Goal: Information Seeking & Learning: Learn about a topic

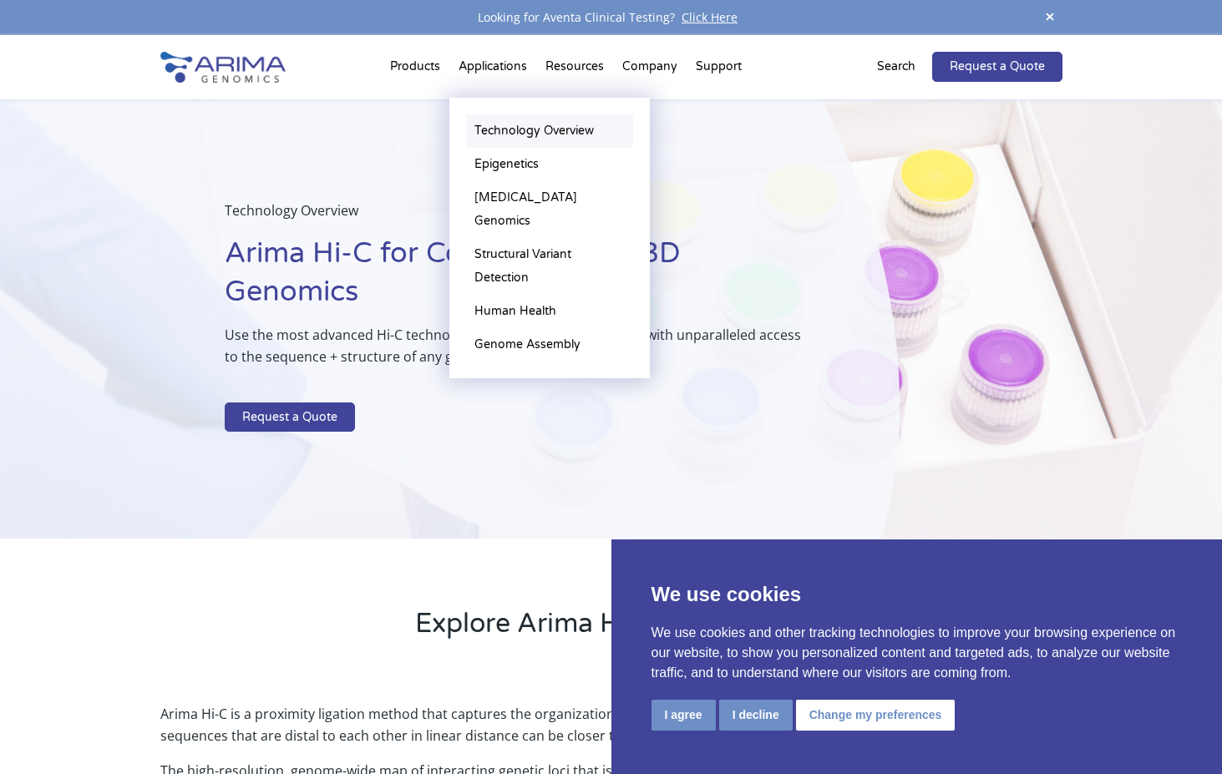
click at [509, 129] on link "Technology Overview" at bounding box center [549, 130] width 167 height 33
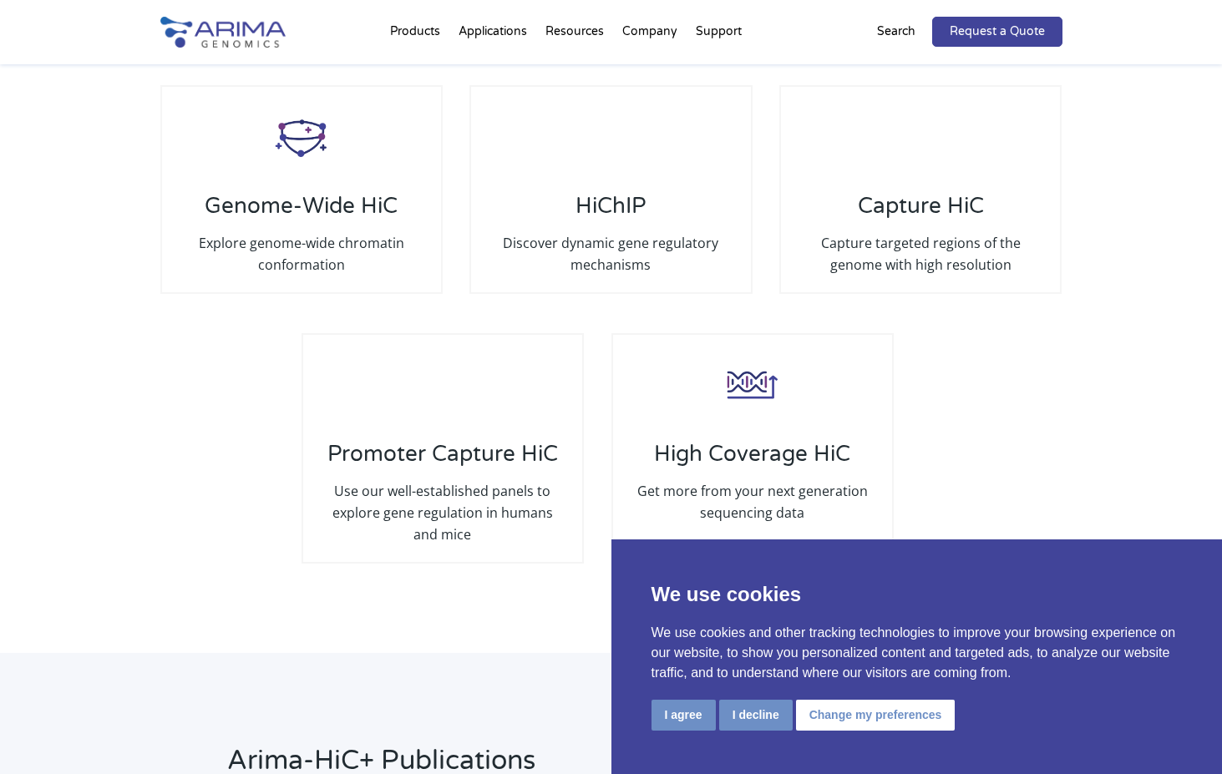
scroll to position [3237, 0]
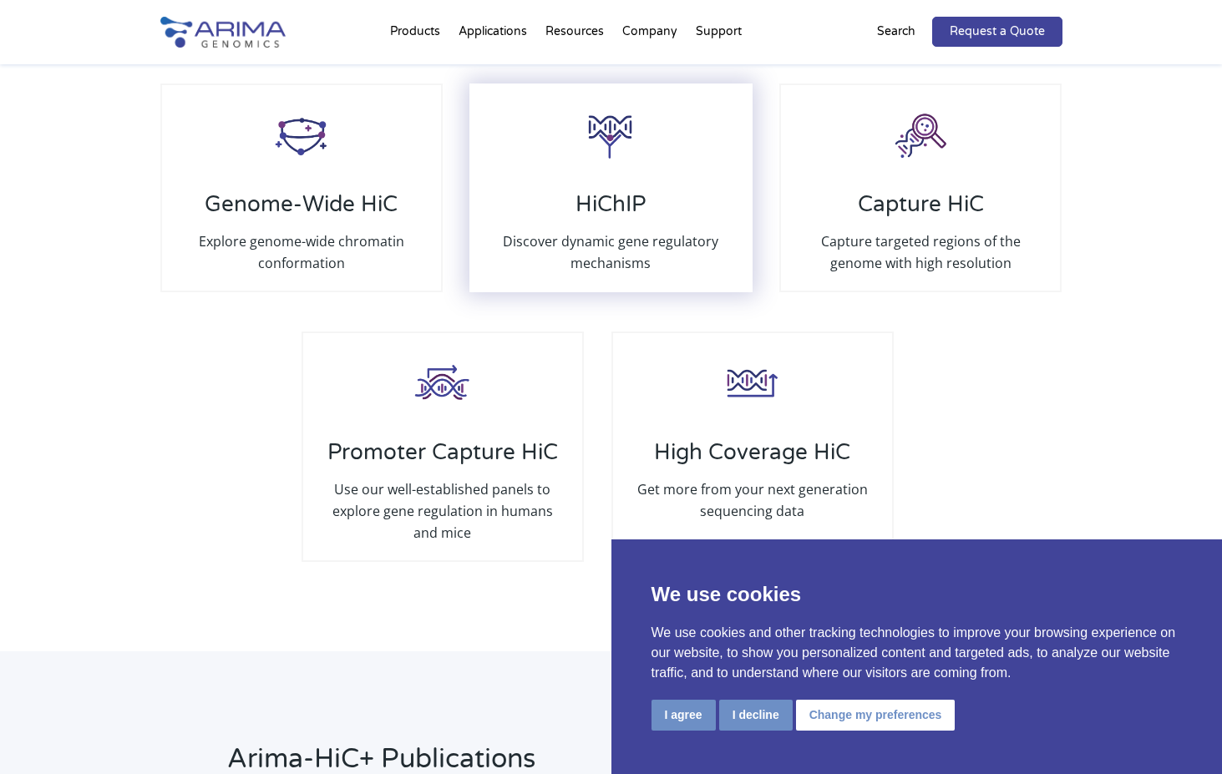
click at [631, 192] on h3 "HiChIP" at bounding box center [611, 210] width 246 height 39
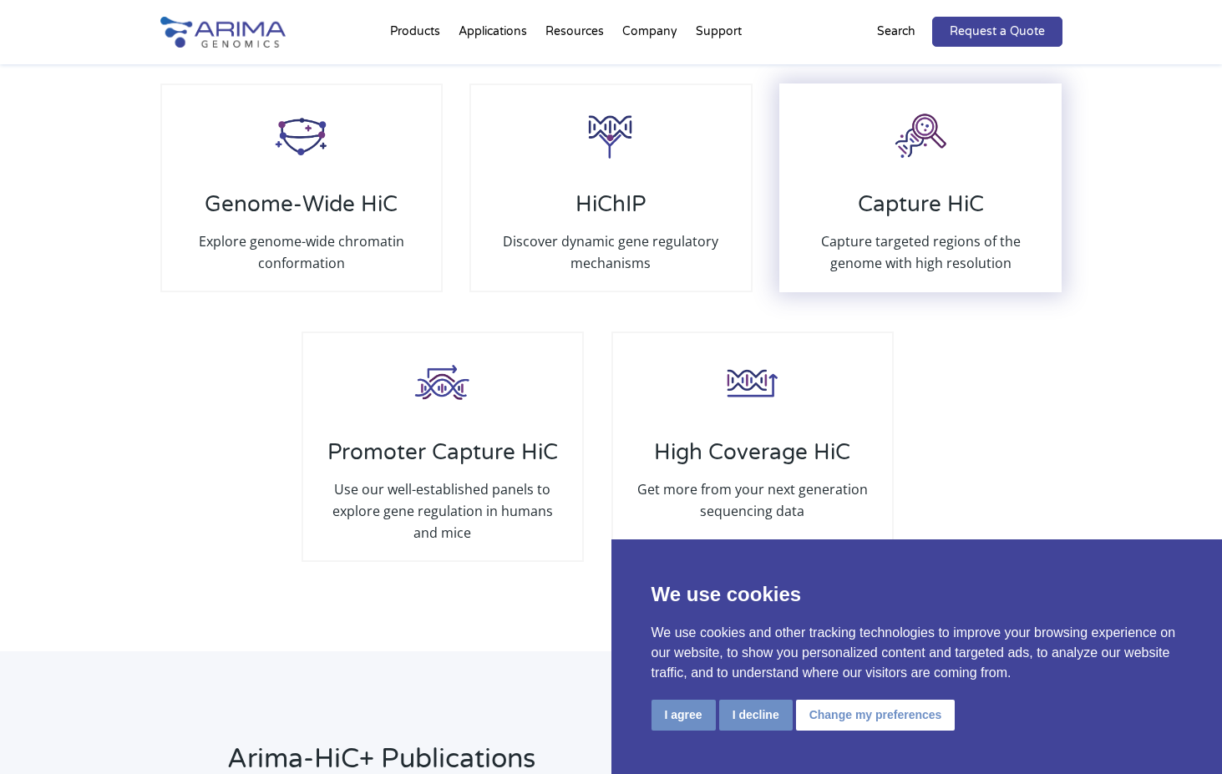
click at [862, 195] on h3 "Capture HiC" at bounding box center [921, 210] width 246 height 39
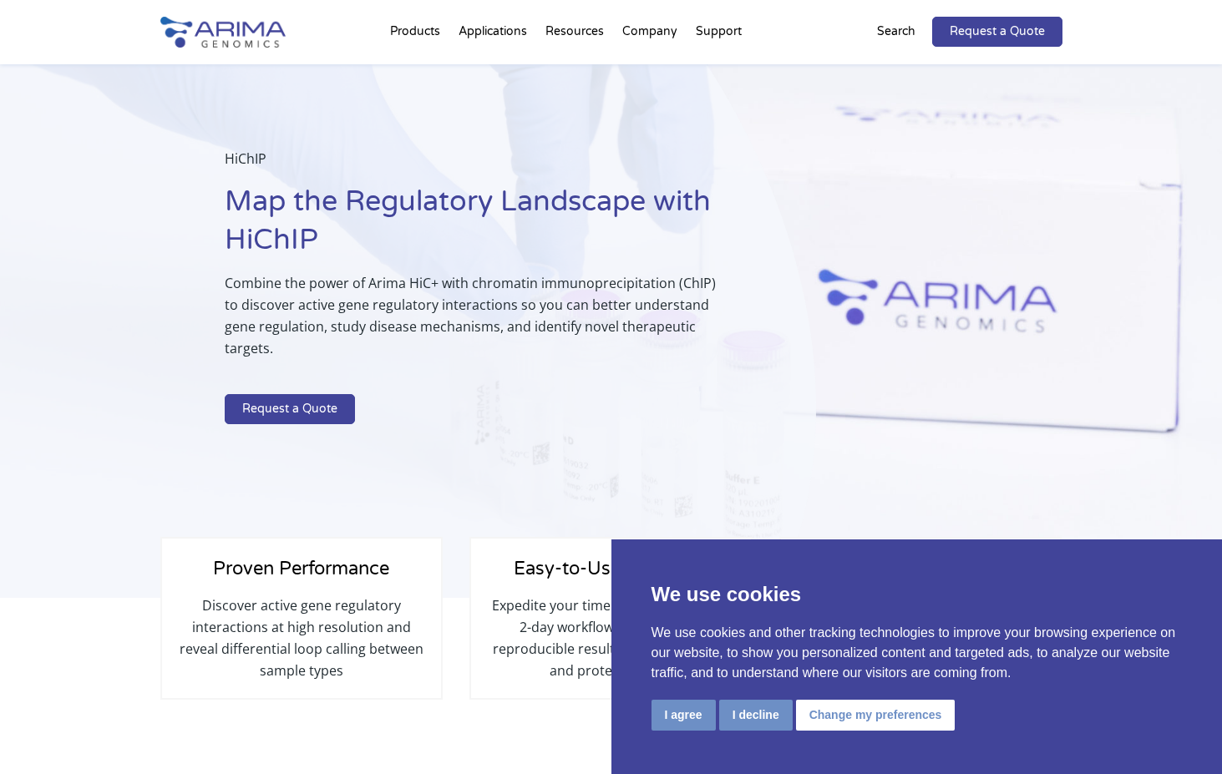
scroll to position [87, 0]
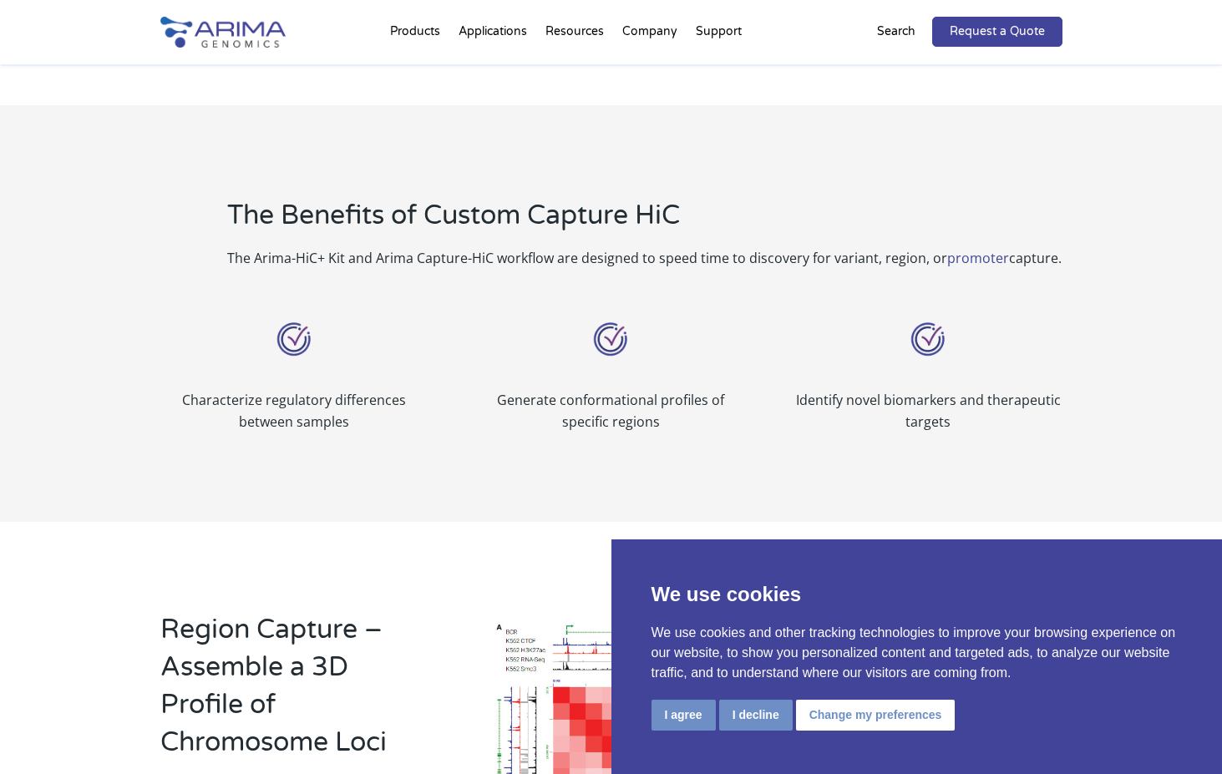
scroll to position [659, 0]
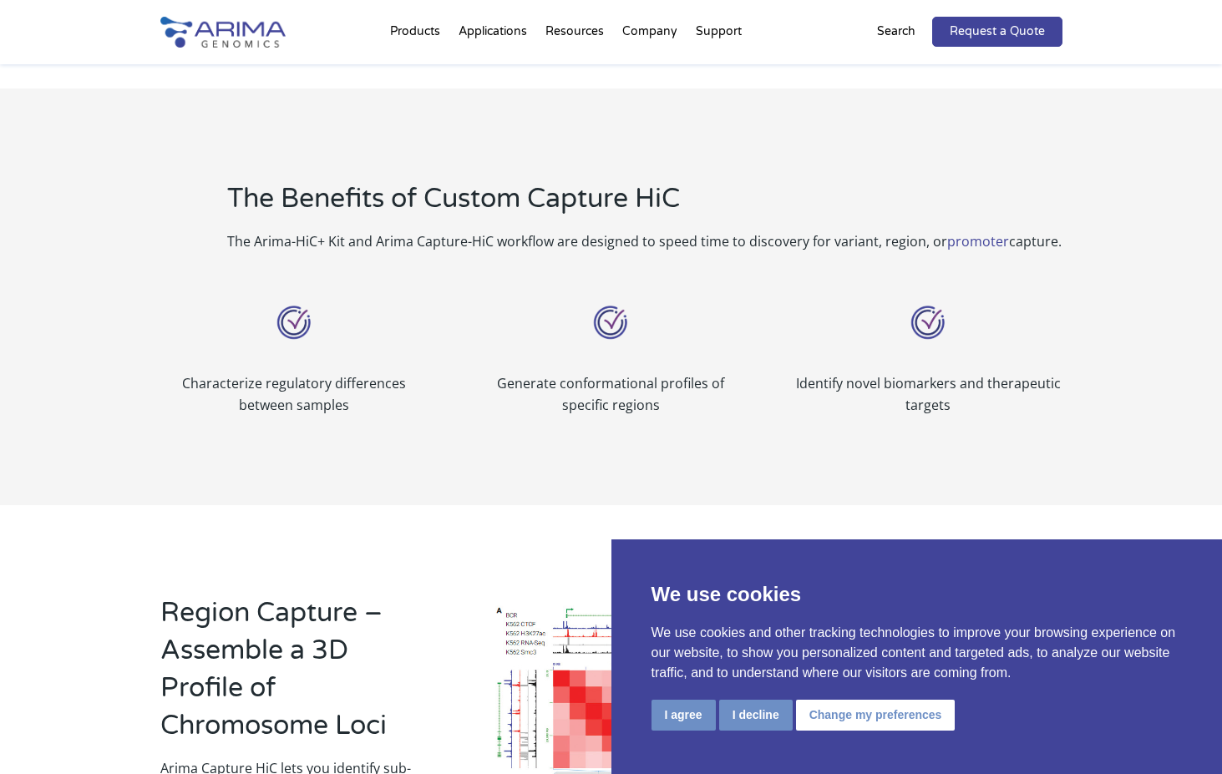
click at [954, 232] on link "promoter" at bounding box center [978, 241] width 62 height 18
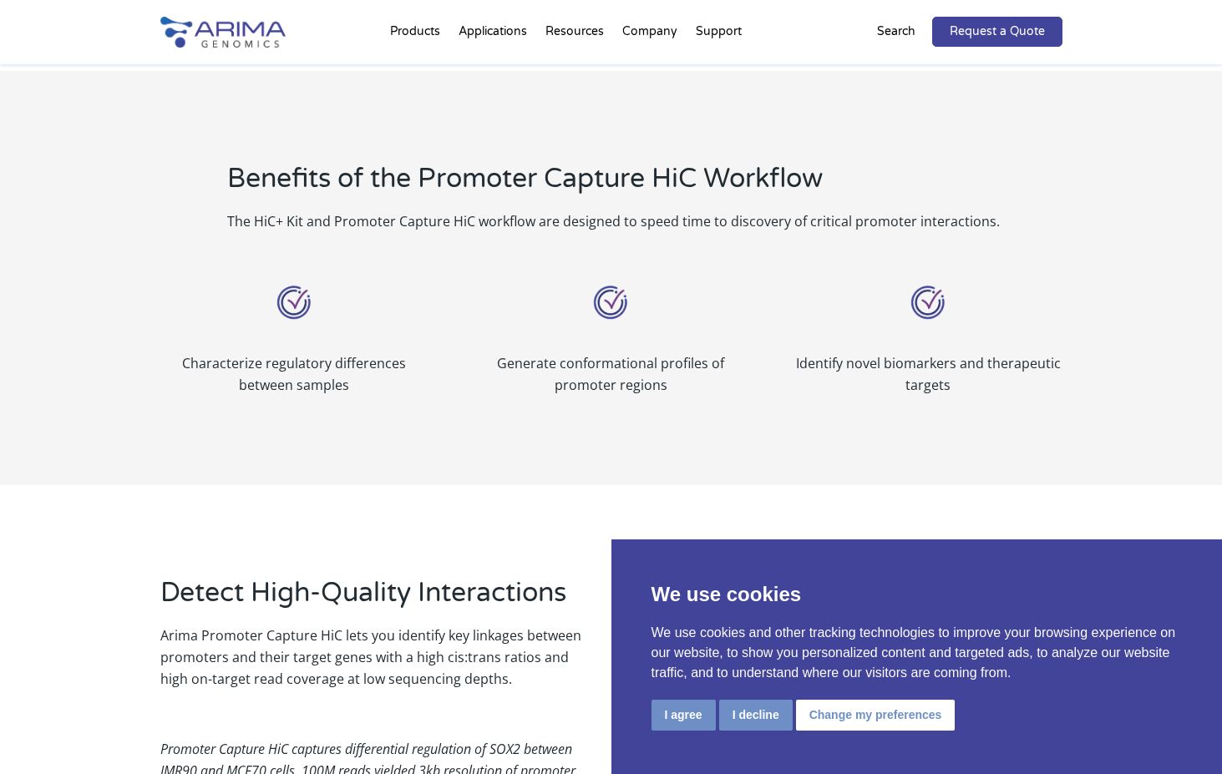
scroll to position [618, 0]
